Goal: Task Accomplishment & Management: Complete application form

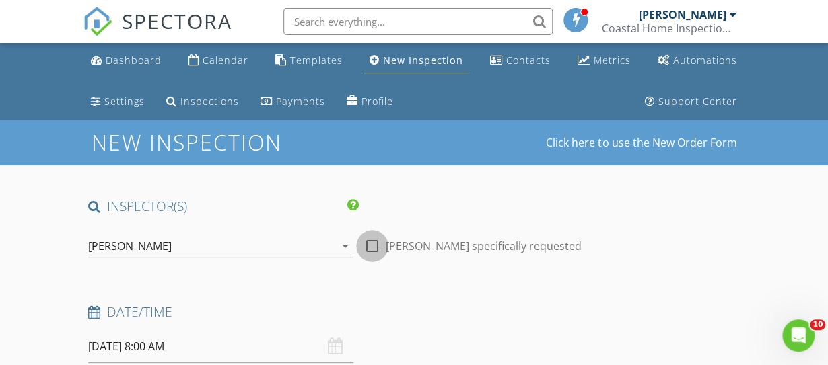
click at [368, 243] on div at bounding box center [372, 246] width 23 height 23
checkbox input "true"
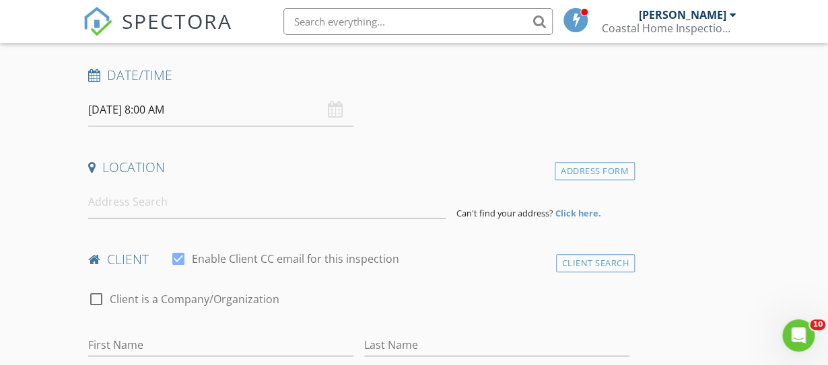
scroll to position [266, 0]
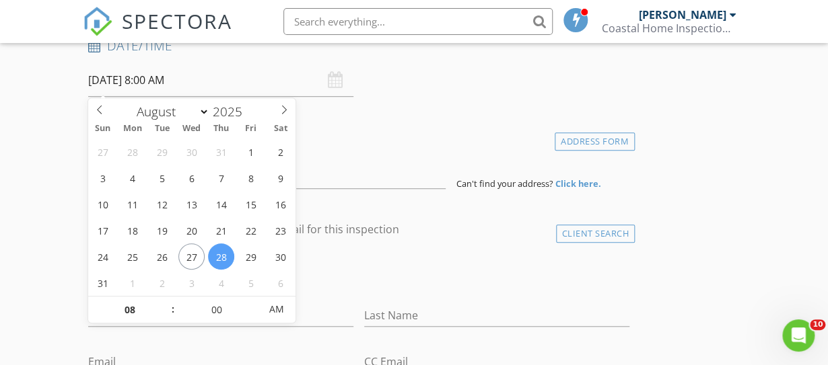
click at [151, 79] on input "08/28/2025 8:00 AM" at bounding box center [220, 80] width 265 height 33
type input "09"
click at [166, 300] on span at bounding box center [165, 303] width 9 height 13
type input "08/30/2025 9:00 AM"
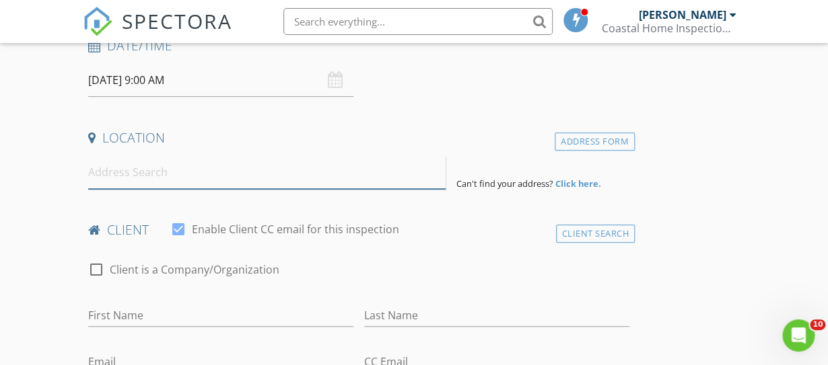
click at [361, 182] on input at bounding box center [266, 172] width 357 height 33
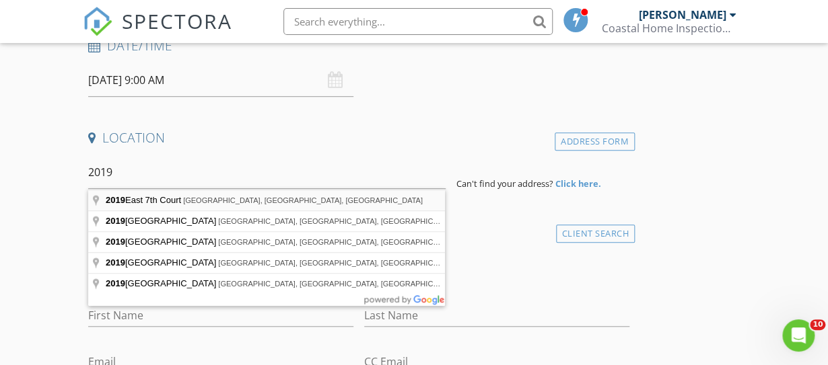
type input "2019 East 7th Court, Panama City, FL, USA"
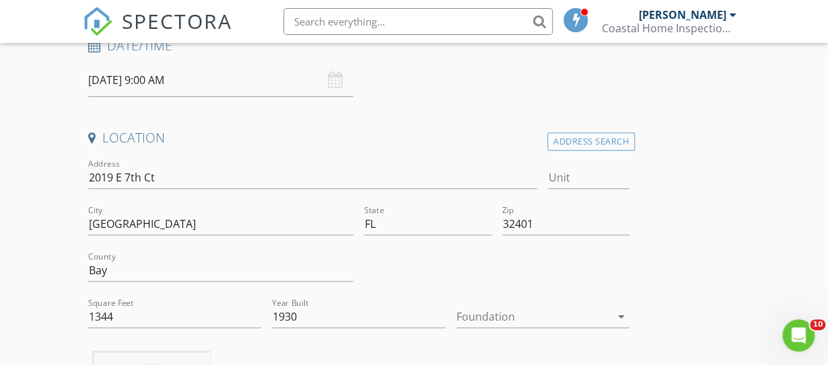
click at [621, 312] on icon "arrow_drop_down" at bounding box center [621, 317] width 16 height 16
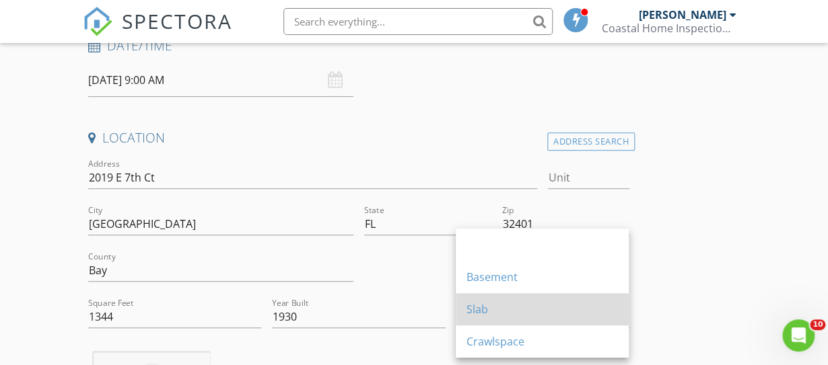
click at [579, 303] on div "Slab" at bounding box center [541, 309] width 151 height 16
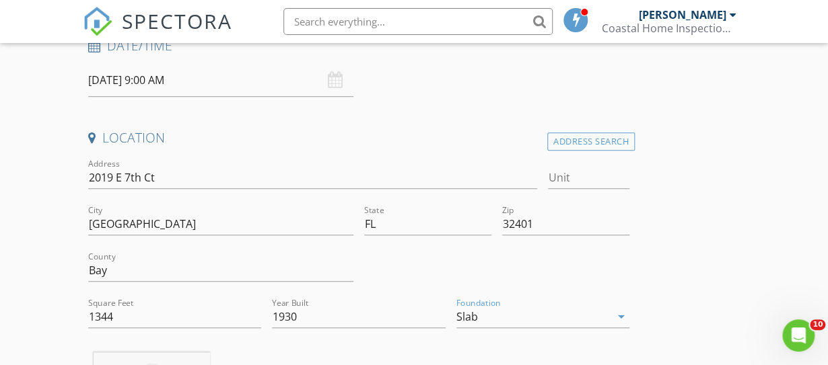
click at [316, 318] on input "1930" at bounding box center [358, 317] width 173 height 22
type input "1"
type input "2025"
click at [114, 317] on input "1344" at bounding box center [174, 317] width 173 height 22
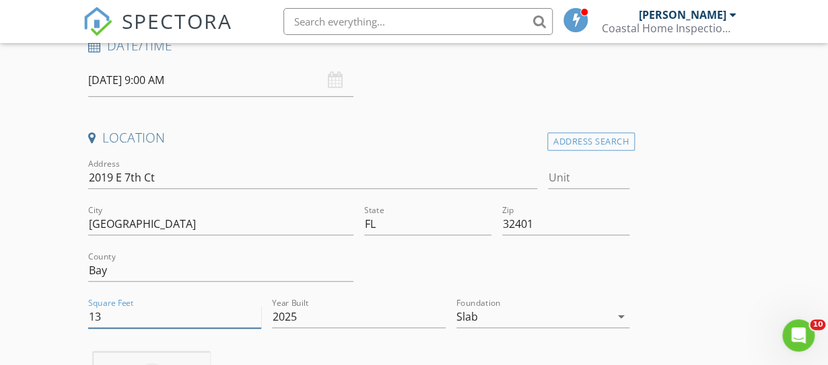
type input "1"
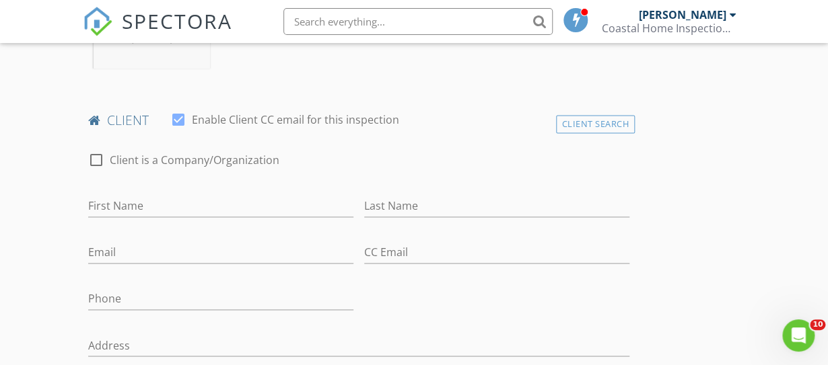
scroll to position [652, 0]
click at [295, 205] on input "First Name" at bounding box center [220, 205] width 265 height 22
type input "m"
click at [412, 205] on input "Last Name" at bounding box center [496, 205] width 265 height 22
type input "t"
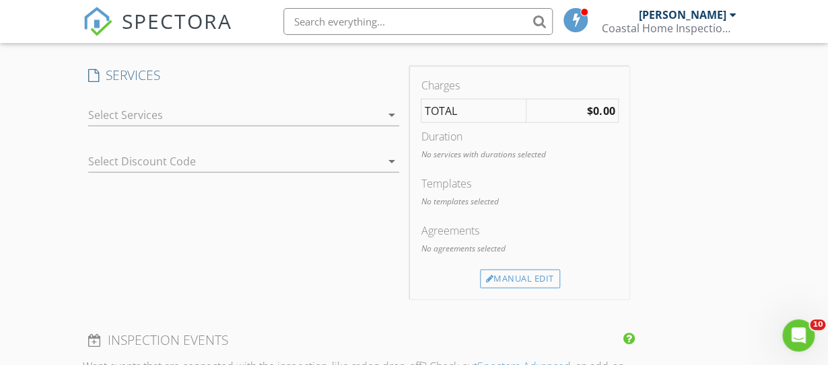
scroll to position [1186, 0]
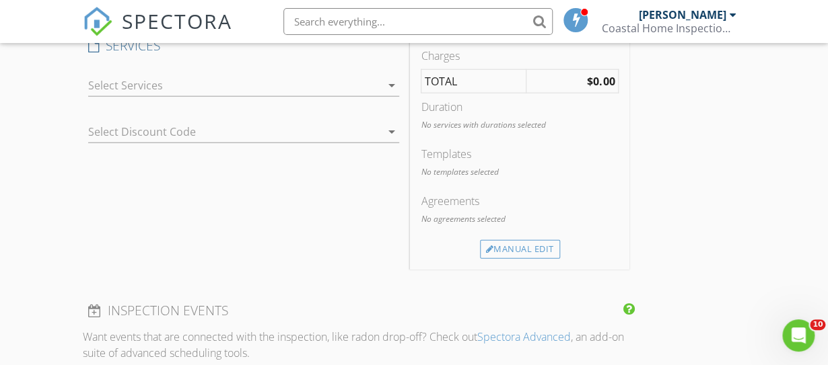
click at [388, 81] on icon "arrow_drop_down" at bounding box center [391, 85] width 16 height 16
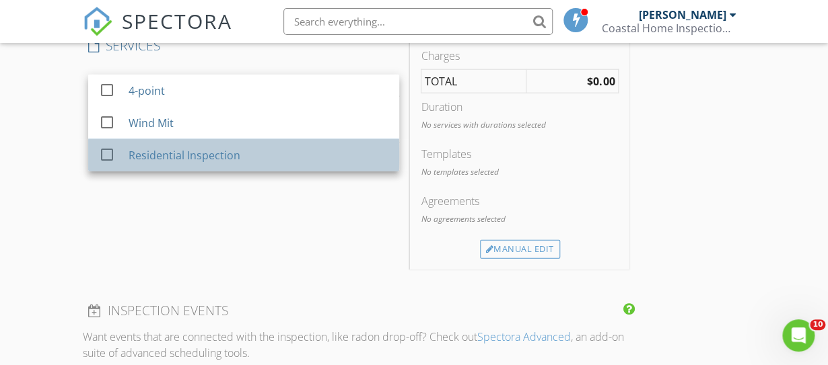
click at [341, 150] on div "Residential Inspection" at bounding box center [259, 155] width 260 height 27
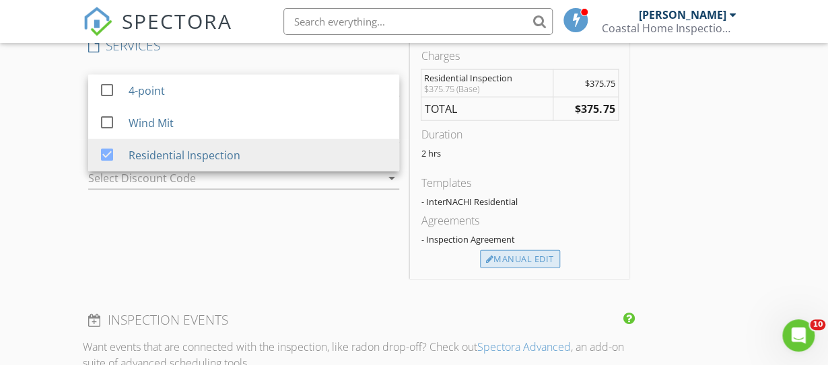
click at [521, 262] on div "Manual Edit" at bounding box center [520, 259] width 80 height 19
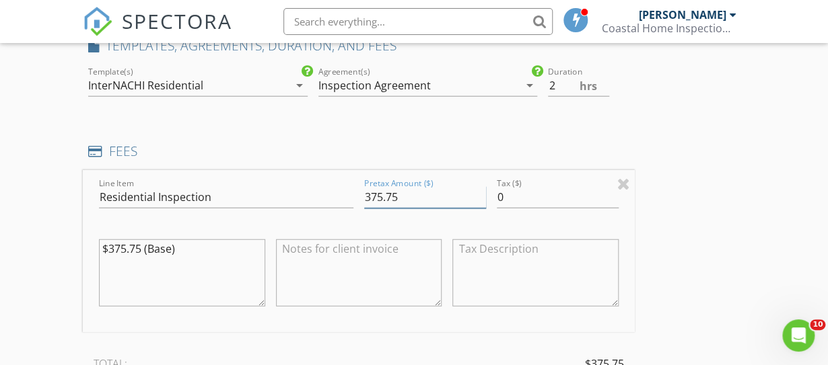
click at [377, 196] on input "375.75" at bounding box center [425, 197] width 122 height 22
click at [414, 197] on input "325.75" at bounding box center [425, 197] width 122 height 22
type input "325.00"
click at [185, 250] on textarea "$375.75 (Base)" at bounding box center [182, 273] width 166 height 67
type textarea "$"
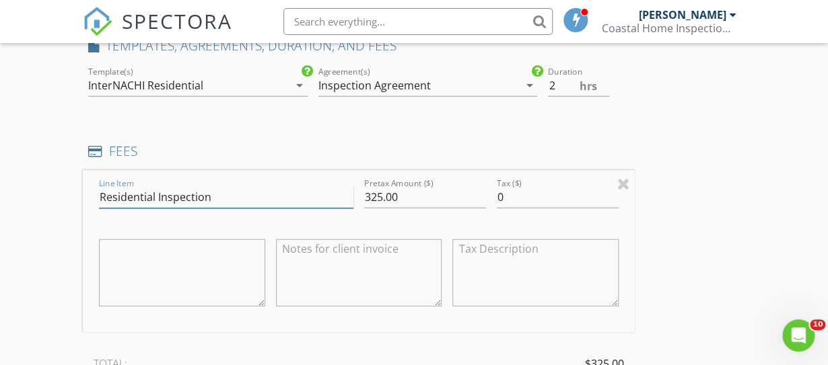
click at [219, 202] on input "Residential Inspection" at bounding box center [226, 197] width 254 height 22
type input "Residential Inspection, Wind Mit"
click at [683, 234] on div "INSPECTOR(S) check_box JAMES HOSKINS PRIMARY JAMES HOSKINS arrow_drop_down chec…" at bounding box center [414, 228] width 662 height 2433
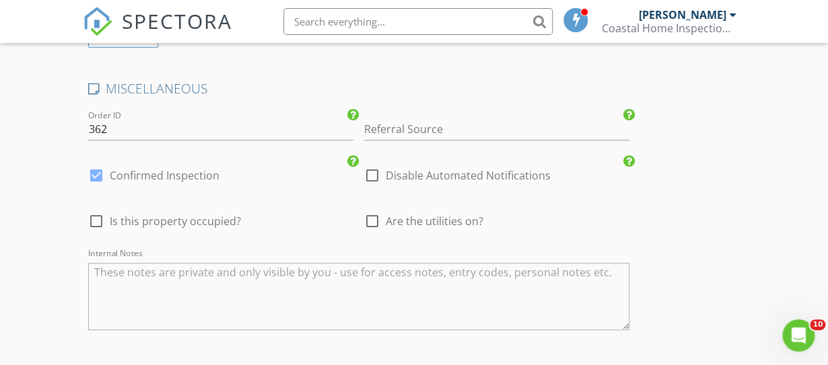
scroll to position [2296, 0]
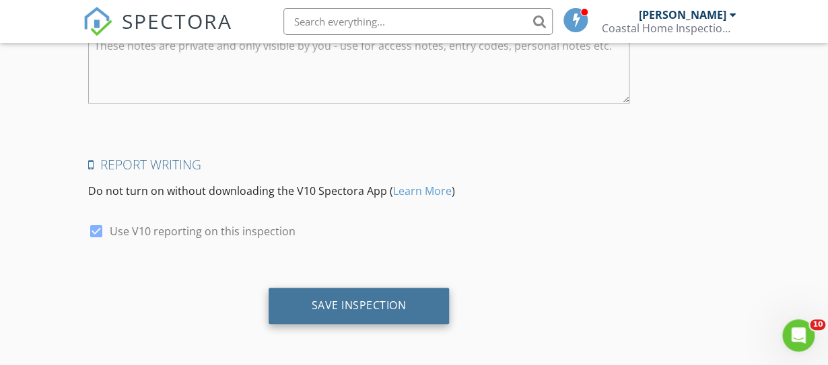
click at [365, 306] on div "Save Inspection" at bounding box center [359, 305] width 95 height 13
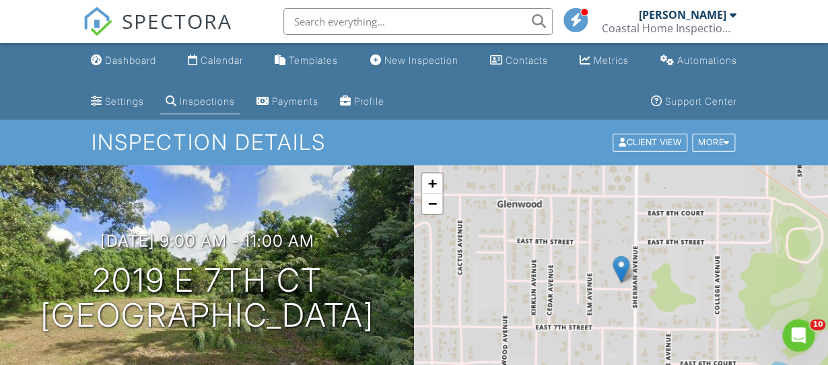
click at [215, 96] on div "Inspections" at bounding box center [207, 101] width 55 height 11
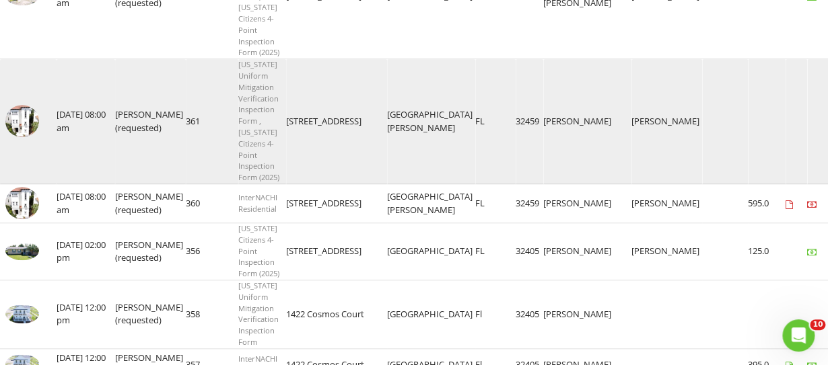
scroll to position [355, 0]
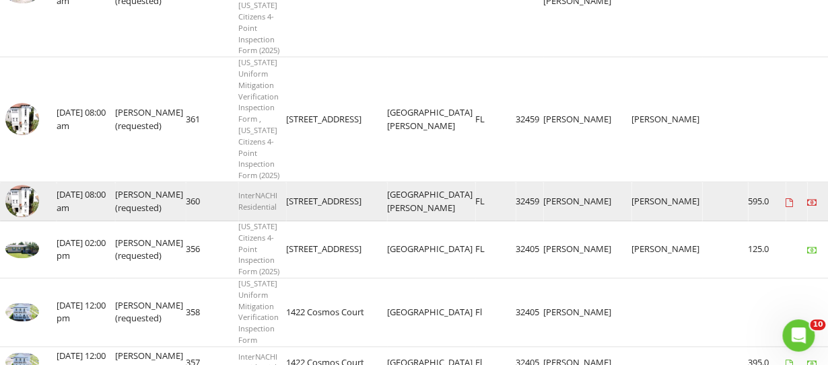
click at [29, 198] on img at bounding box center [22, 201] width 34 height 32
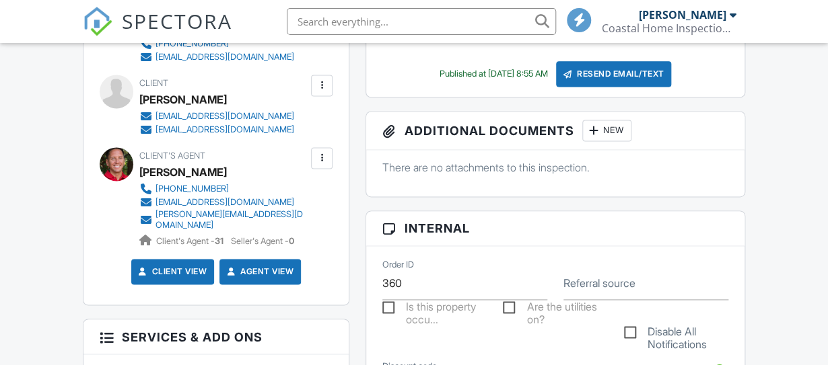
scroll to position [682, 0]
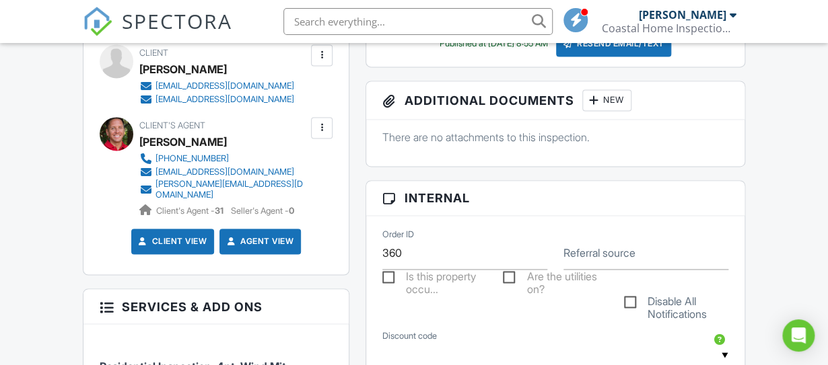
click at [324, 135] on div at bounding box center [321, 127] width 13 height 13
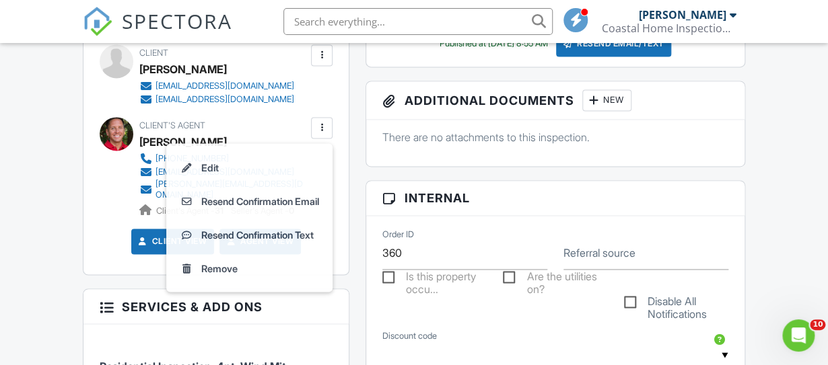
scroll to position [0, 0]
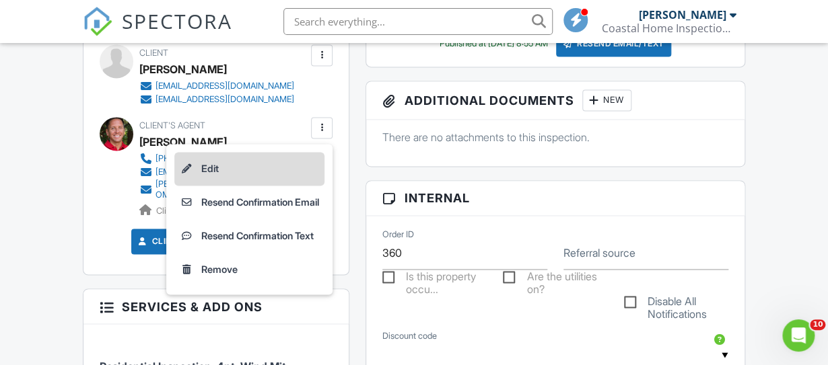
click at [283, 176] on li "Edit" at bounding box center [249, 169] width 150 height 34
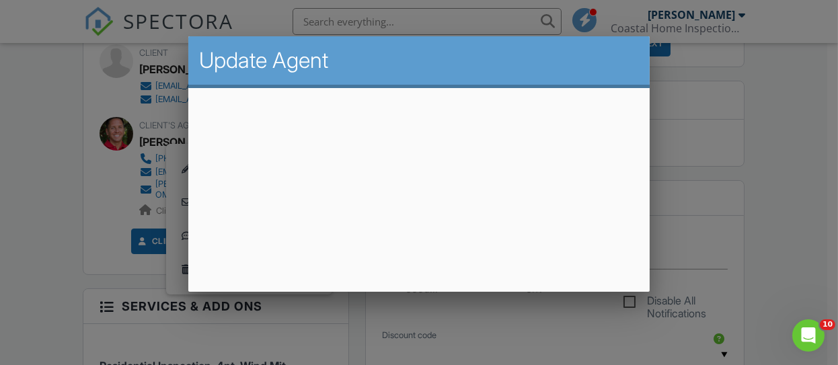
click at [827, 228] on div at bounding box center [419, 161] width 838 height 457
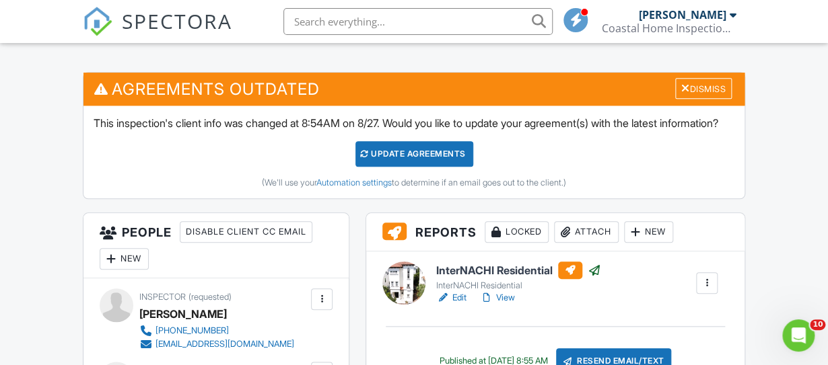
scroll to position [326, 0]
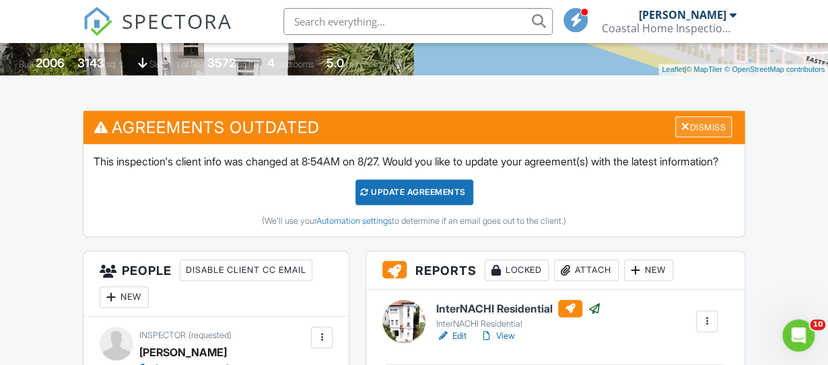
click at [708, 120] on div "Dismiss" at bounding box center [703, 126] width 57 height 21
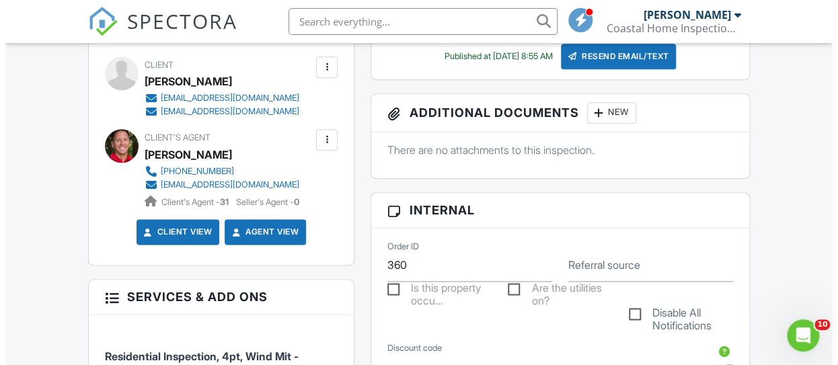
scroll to position [534, 0]
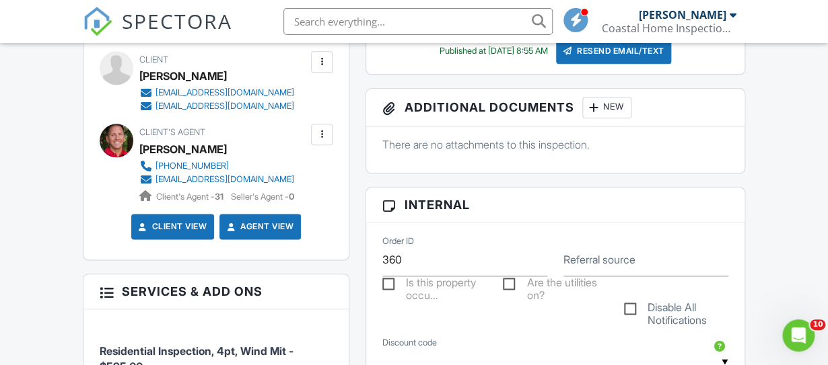
click at [319, 133] on div at bounding box center [321, 134] width 13 height 13
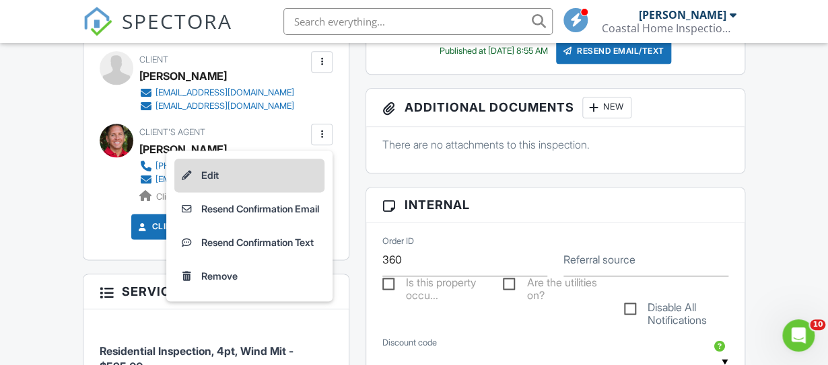
click at [284, 178] on li "Edit" at bounding box center [249, 176] width 150 height 34
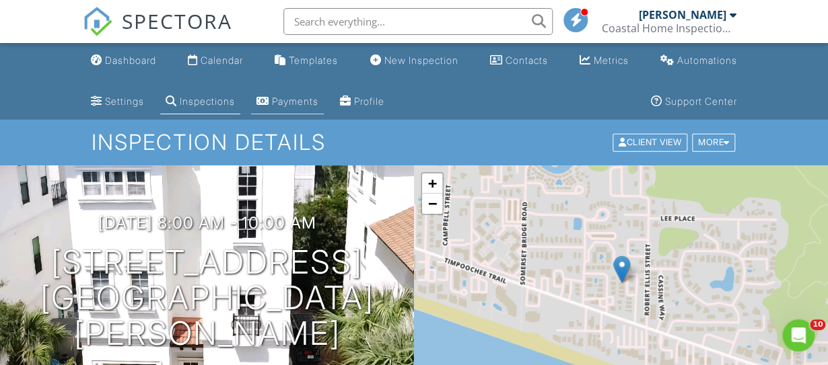
click at [303, 100] on div "Payments" at bounding box center [295, 101] width 46 height 11
